Goal: Information Seeking & Learning: Learn about a topic

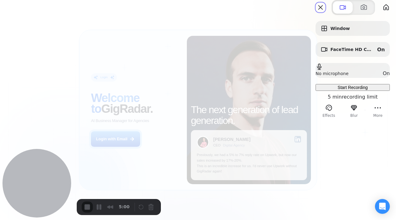
click at [339, 90] on span "Start Recording" at bounding box center [353, 87] width 30 height 5
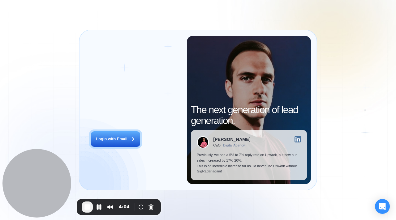
click at [120, 147] on div "Login ‍ Welcome to GigRadar. AI Business Manager for Agencies Login with Email" at bounding box center [136, 110] width 102 height 149
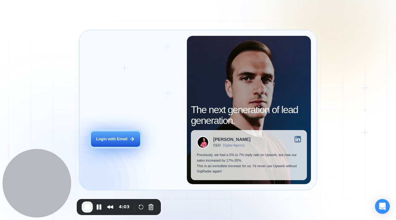
click at [115, 141] on div "Login with Email" at bounding box center [111, 140] width 31 height 6
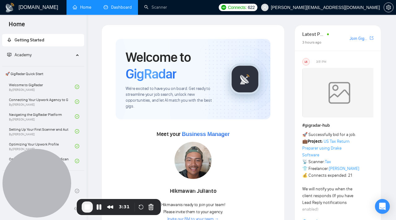
click at [123, 10] on link "Dashboard" at bounding box center [118, 7] width 28 height 5
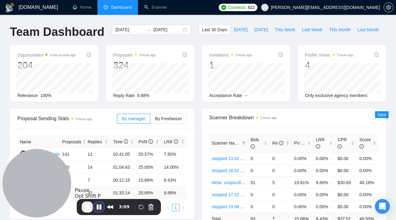
click at [99, 207] on button "Pause Recording" at bounding box center [99, 207] width 10 height 10
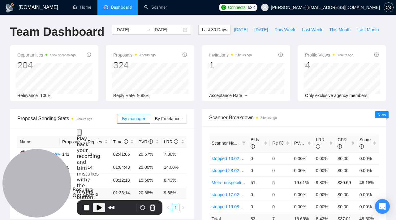
click at [96, 209] on span "Play Recording" at bounding box center [98, 207] width 7 height 7
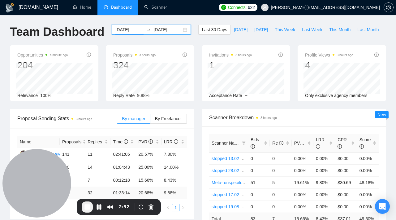
click at [135, 30] on input "2025-08-06" at bounding box center [129, 29] width 28 height 7
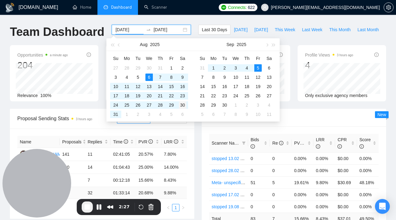
type input "2025-08-30"
click at [185, 104] on div "30" at bounding box center [182, 105] width 7 height 7
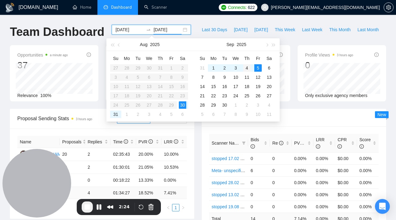
type input "2025-09-04"
click at [246, 70] on div "4" at bounding box center [246, 67] width 7 height 7
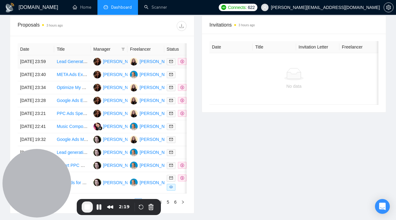
scroll to position [248, 0]
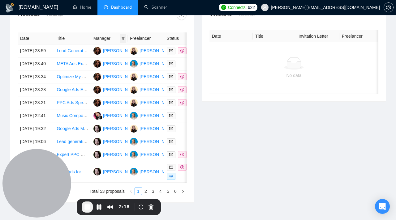
click at [123, 38] on icon "filter" at bounding box center [123, 38] width 3 height 3
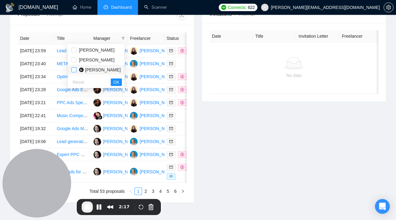
click at [74, 71] on input "checkbox" at bounding box center [74, 69] width 5 height 5
checkbox input "true"
click at [122, 81] on button "OK" at bounding box center [116, 82] width 11 height 7
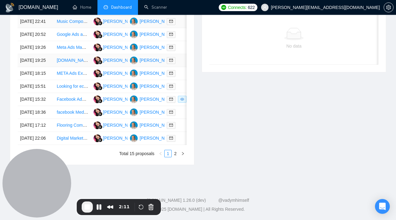
scroll to position [336, 0]
click at [177, 154] on link "2" at bounding box center [175, 153] width 7 height 7
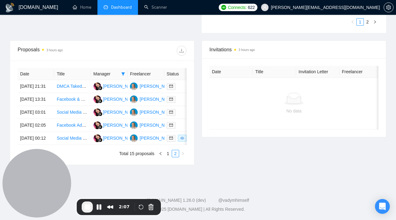
scroll to position [241, 0]
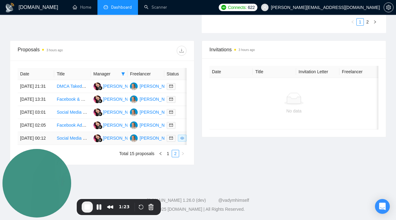
click at [71, 136] on link "Social Media Paid Marketing Expert Needed" at bounding box center [99, 138] width 85 height 5
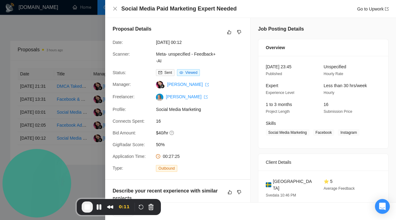
click at [71, 62] on div at bounding box center [198, 110] width 396 height 220
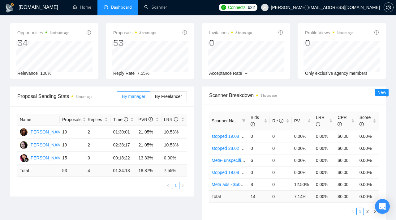
scroll to position [0, 0]
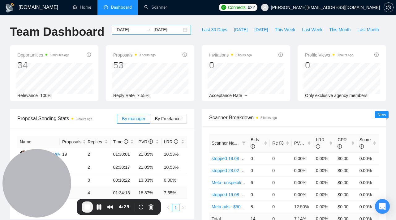
click at [137, 30] on input "2025-08-30" at bounding box center [129, 29] width 28 height 7
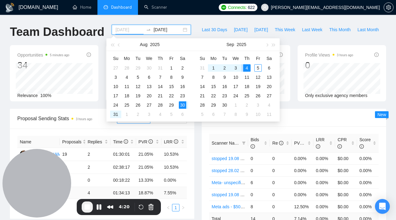
type input "2025-08-30"
click at [189, 35] on div "2025-08-30 2025-09-04" at bounding box center [151, 35] width 87 height 20
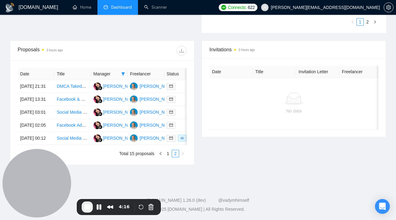
scroll to position [222, 0]
click at [122, 69] on span at bounding box center [123, 73] width 6 height 9
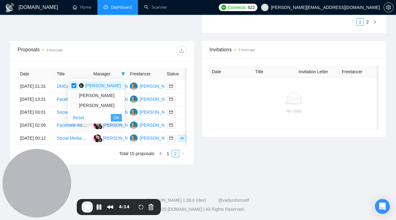
click at [119, 115] on span "OK" at bounding box center [116, 118] width 6 height 7
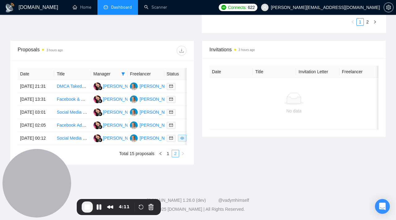
scroll to position [241, 0]
click at [73, 136] on link "Social Media Paid Marketing Expert Needed" at bounding box center [99, 138] width 85 height 5
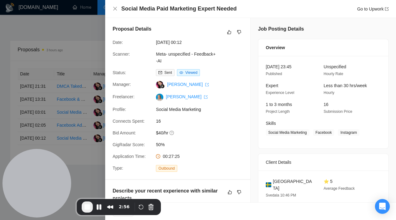
click at [70, 142] on div at bounding box center [198, 110] width 396 height 220
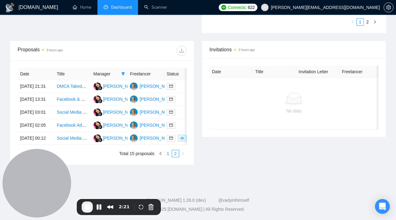
click at [169, 155] on link "1" at bounding box center [168, 153] width 7 height 7
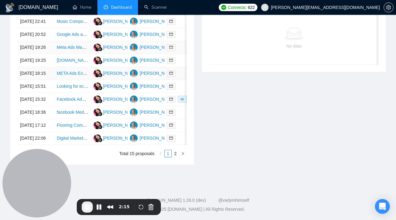
scroll to position [336, 0]
click at [87, 209] on span "End Recording" at bounding box center [87, 207] width 7 height 7
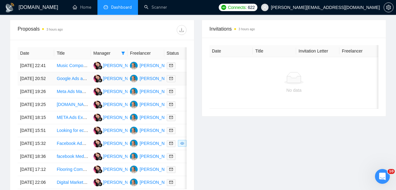
scroll to position [366, 0]
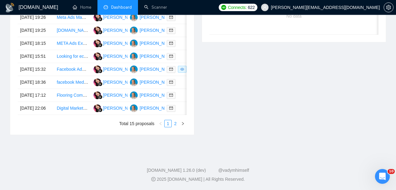
click at [175, 125] on link "2" at bounding box center [175, 123] width 7 height 7
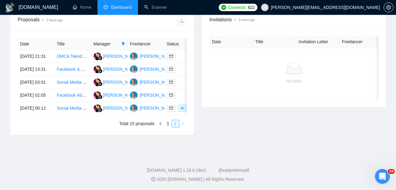
scroll to position [272, 0]
click at [74, 93] on link "Facebook Ads Expert" at bounding box center [77, 95] width 41 height 5
